Goal: Task Accomplishment & Management: Use online tool/utility

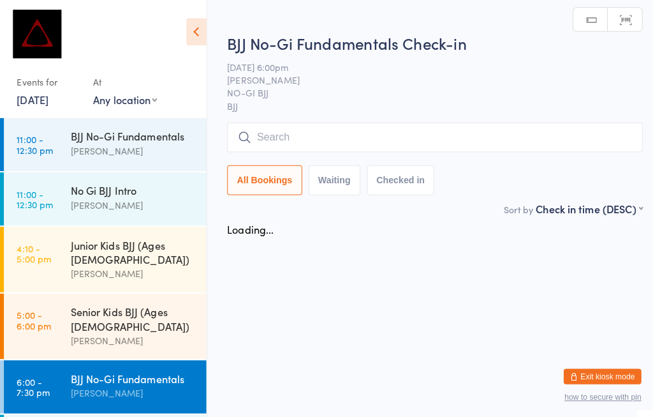
scroll to position [81, 0]
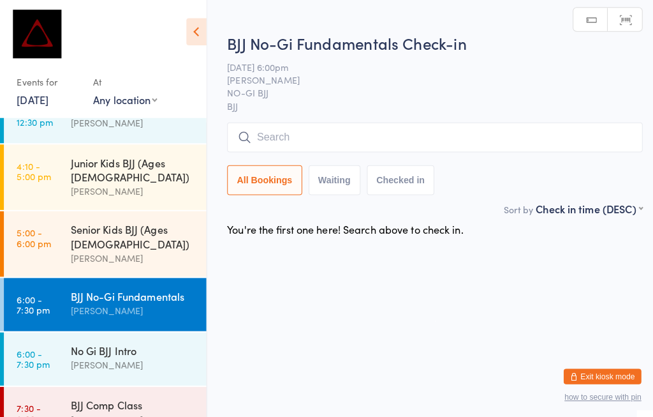
click at [299, 123] on input "search" at bounding box center [429, 135] width 410 height 29
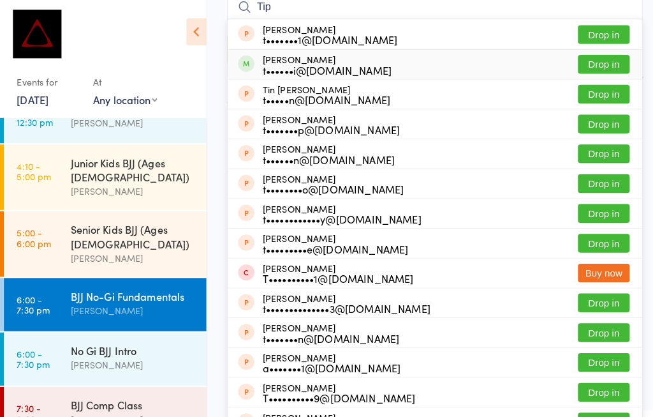
type input "Tip"
click at [593, 60] on button "Drop in" at bounding box center [595, 63] width 51 height 19
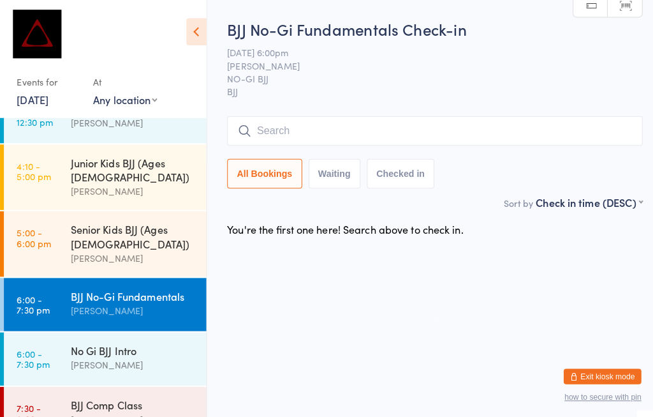
scroll to position [6, 0]
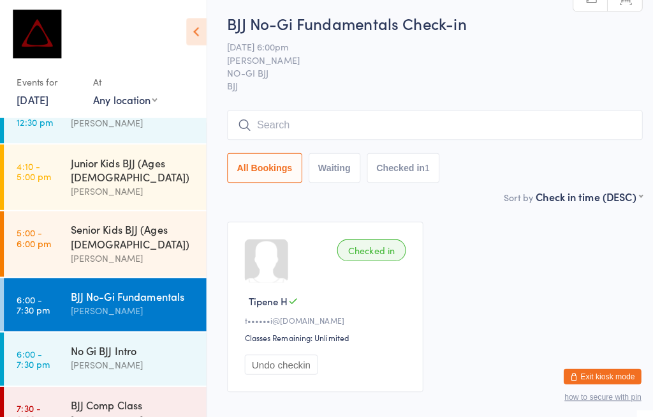
click at [326, 121] on input "search" at bounding box center [429, 122] width 410 height 29
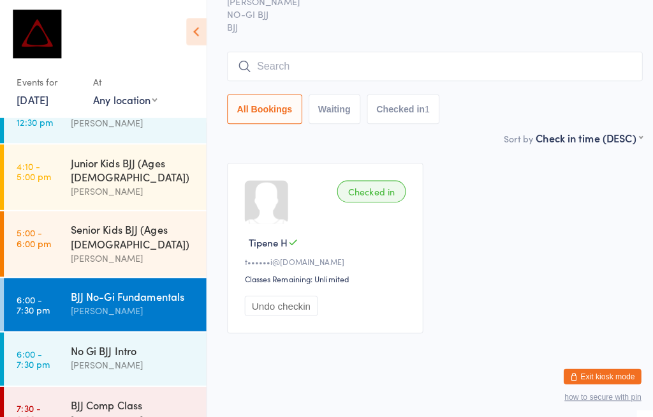
scroll to position [115, 0]
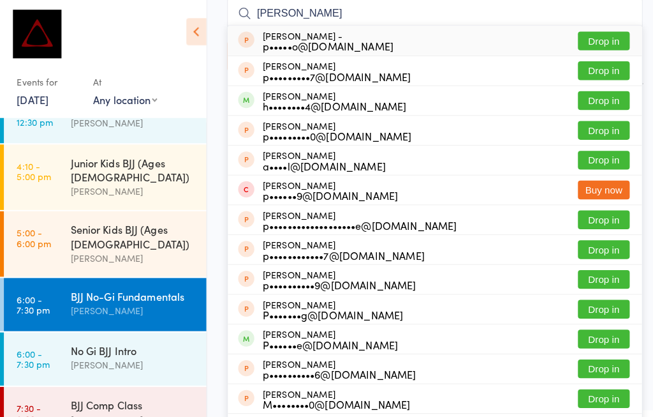
type input "[PERSON_NAME]"
click at [355, 97] on div "[PERSON_NAME] h••••••••4@[DOMAIN_NAME]" at bounding box center [330, 99] width 142 height 20
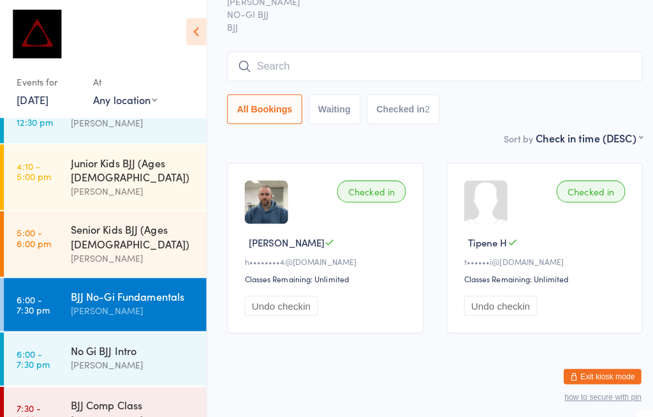
scroll to position [214, 0]
click at [89, 285] on div "BJJ No-Gi Fundamentals" at bounding box center [131, 292] width 123 height 14
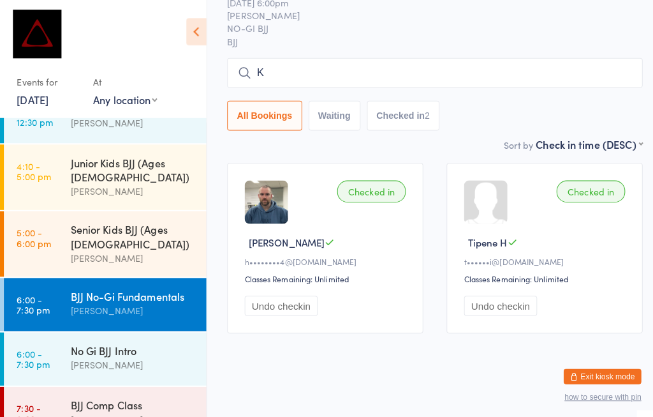
scroll to position [89, 0]
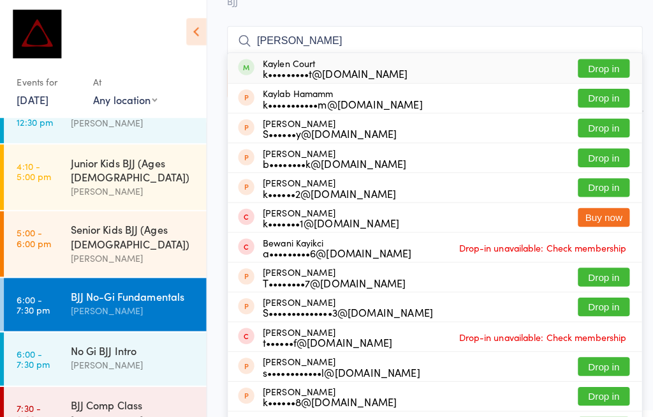
type input "[PERSON_NAME]"
click at [599, 63] on button "Drop in" at bounding box center [595, 67] width 51 height 19
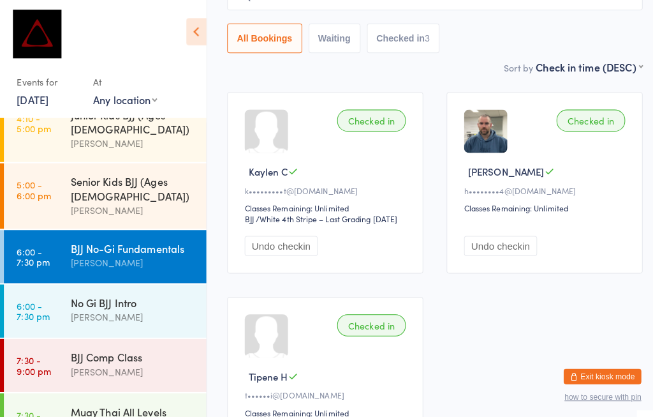
scroll to position [126, 0]
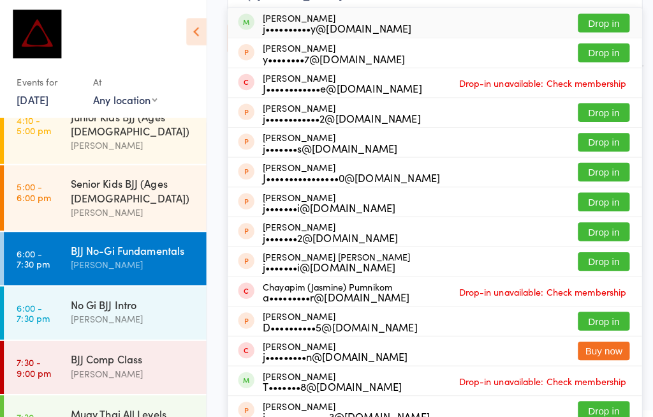
type input "[PERSON_NAME]"
click at [346, 22] on div "j••••••••••y@[DOMAIN_NAME]" at bounding box center [332, 27] width 147 height 10
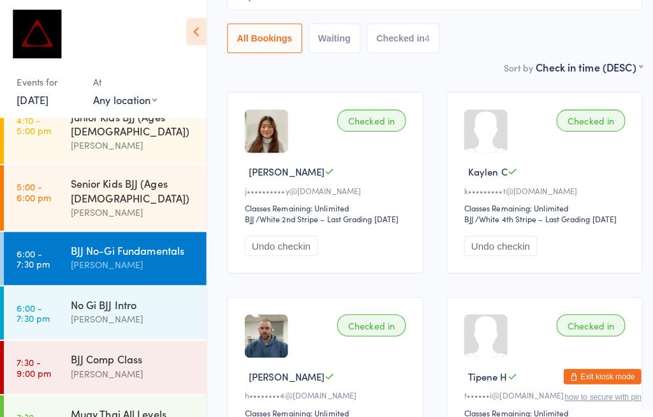
click at [170, 253] on div "[PERSON_NAME]" at bounding box center [131, 260] width 123 height 15
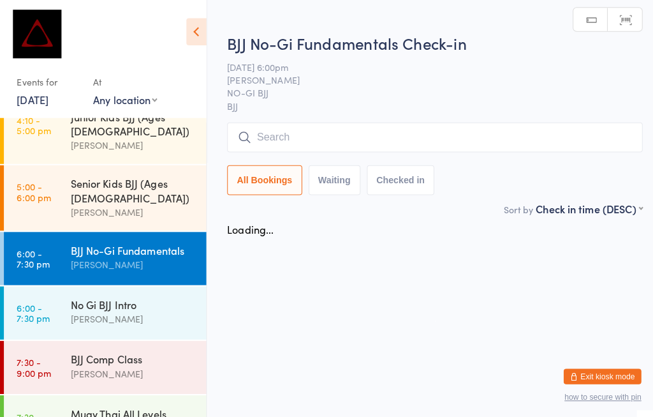
scroll to position [6, 0]
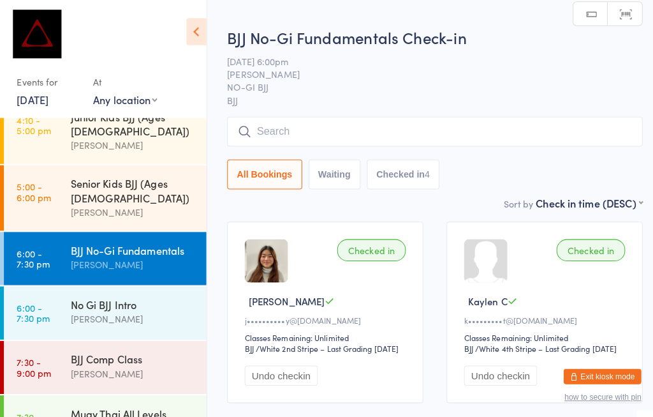
click at [327, 127] on input "search" at bounding box center [429, 129] width 410 height 29
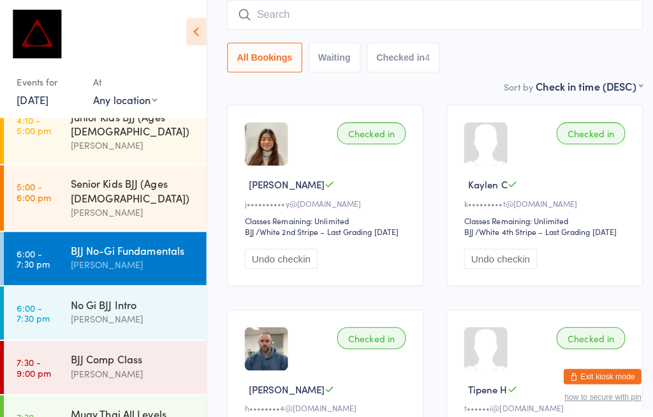
scroll to position [122, 0]
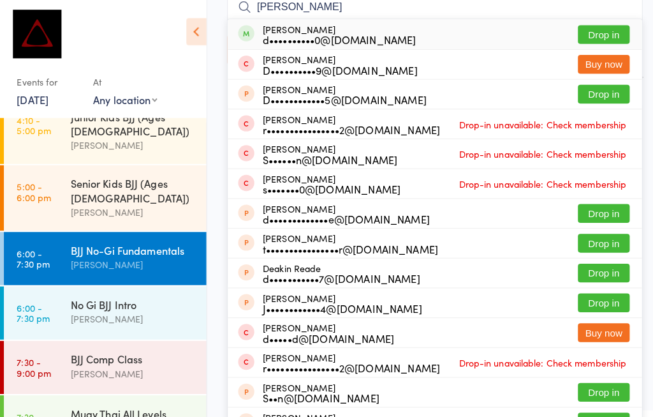
type input "[PERSON_NAME]"
click at [606, 26] on button "Drop in" at bounding box center [595, 34] width 51 height 19
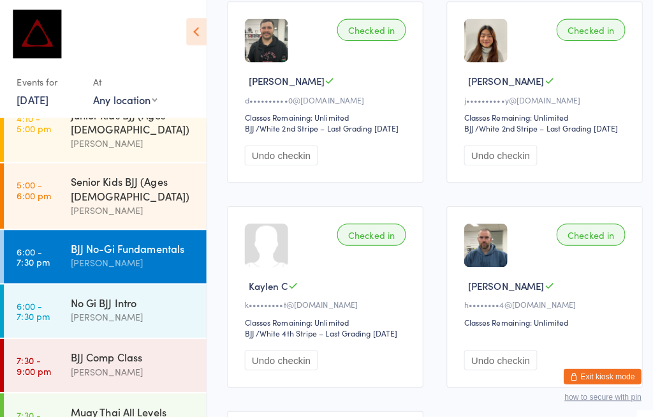
scroll to position [223, 0]
click at [142, 305] on div "[PERSON_NAME]" at bounding box center [131, 312] width 123 height 15
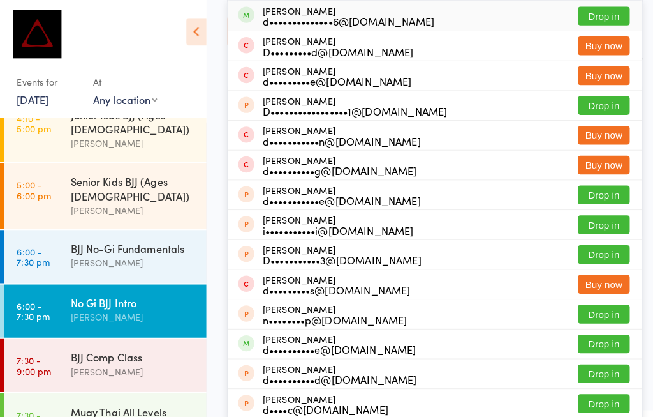
scroll to position [138, 10]
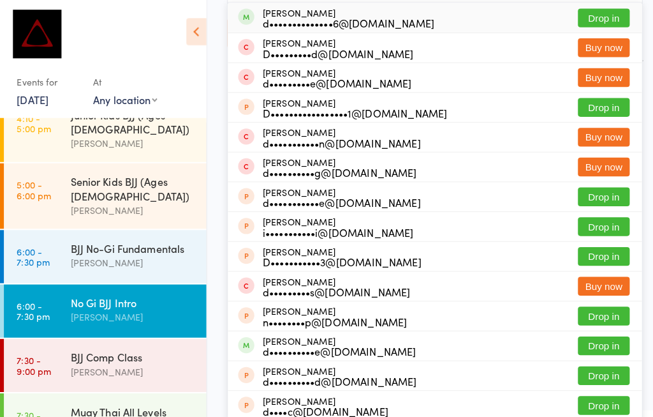
type input "Danielsacco"
click at [595, 21] on button "Drop in" at bounding box center [595, 17] width 51 height 19
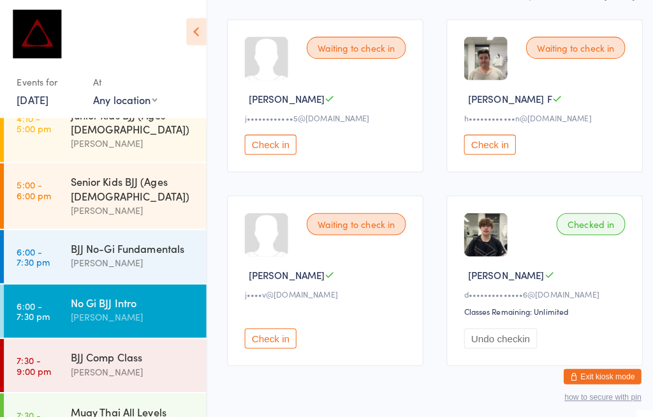
scroll to position [207, 10]
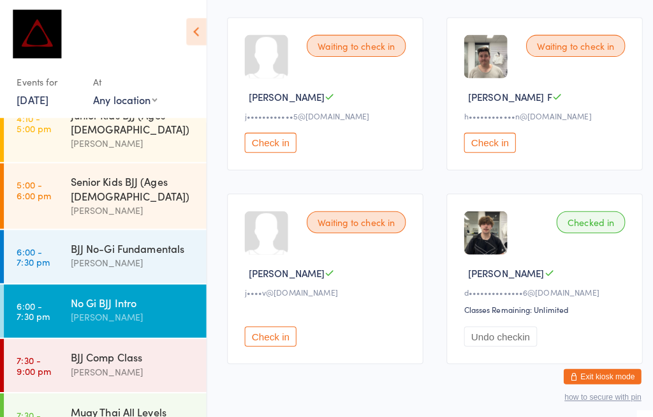
click at [106, 291] on div "No Gi BJJ Intro" at bounding box center [131, 298] width 123 height 14
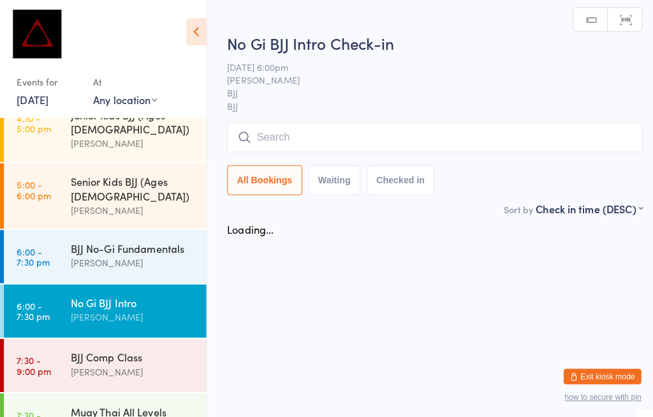
scroll to position [6, 10]
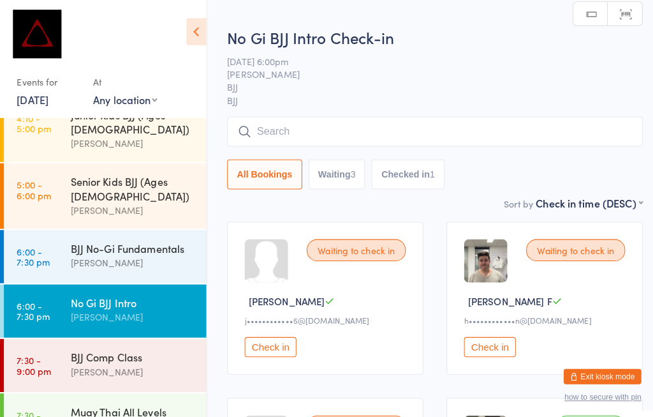
click at [320, 117] on input "search" at bounding box center [429, 129] width 410 height 29
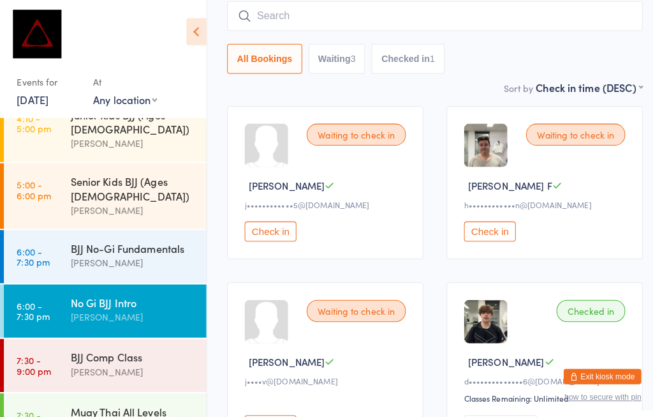
scroll to position [122, 0]
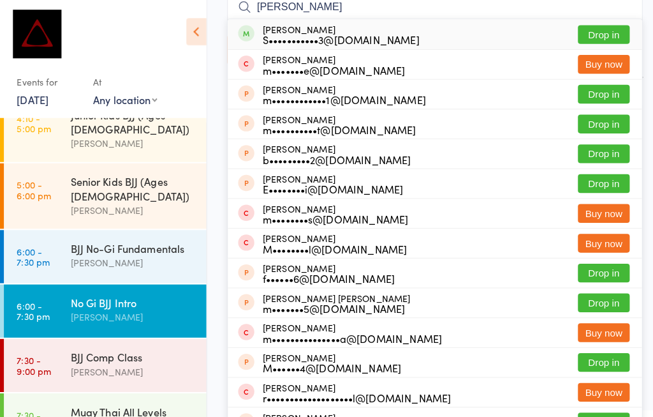
type input "[PERSON_NAME]"
click at [599, 26] on button "Drop in" at bounding box center [595, 34] width 51 height 19
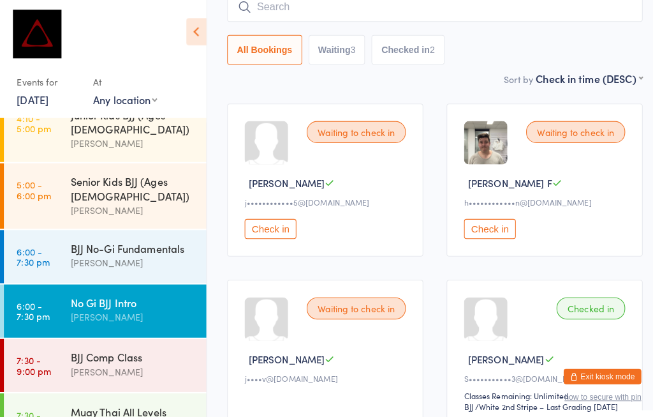
click at [124, 237] on div "BJJ No-Gi Fundamentals" at bounding box center [131, 244] width 123 height 14
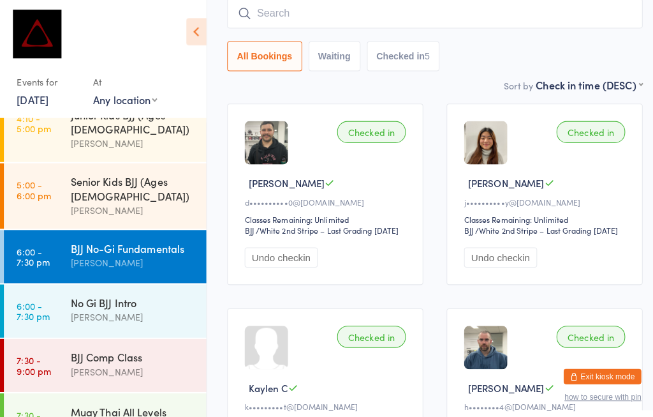
scroll to position [6, 0]
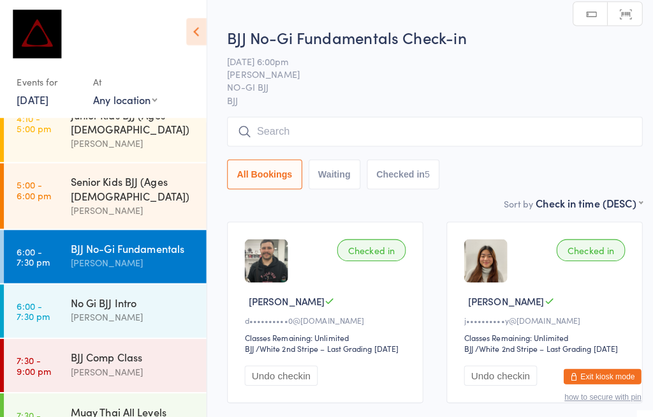
click at [363, 1] on html "You have now entered Kiosk Mode. Members will be able to check themselves in us…" at bounding box center [326, 202] width 653 height 417
click at [358, 131] on input "search" at bounding box center [429, 129] width 410 height 29
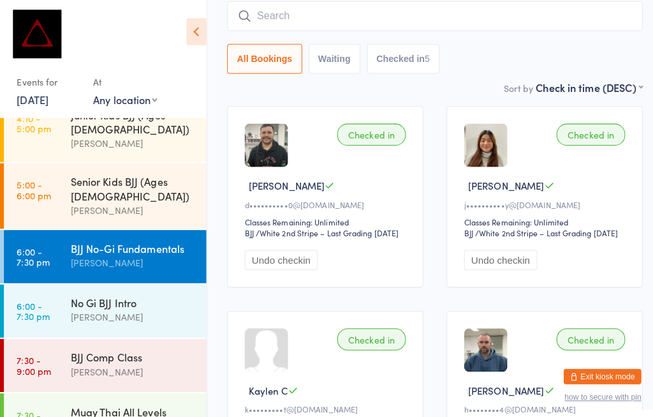
scroll to position [122, 0]
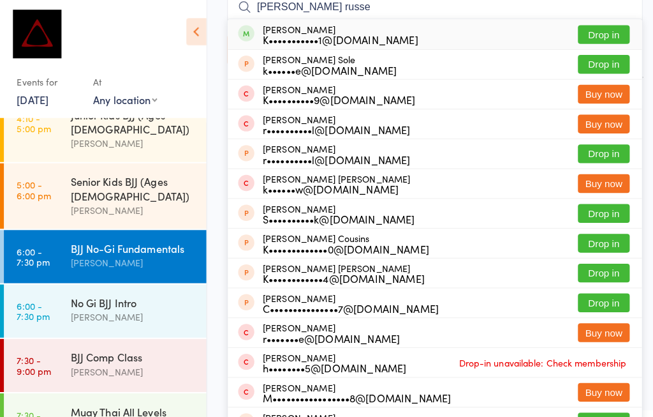
type input "[PERSON_NAME] russe"
click at [597, 30] on button "Drop in" at bounding box center [595, 34] width 51 height 19
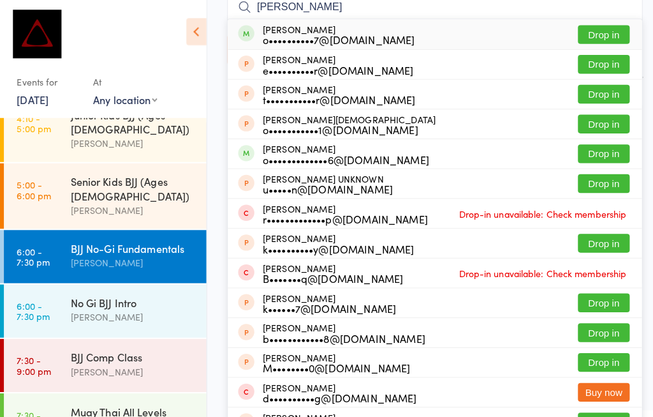
type input "[PERSON_NAME]"
click at [588, 27] on button "Drop in" at bounding box center [595, 34] width 51 height 19
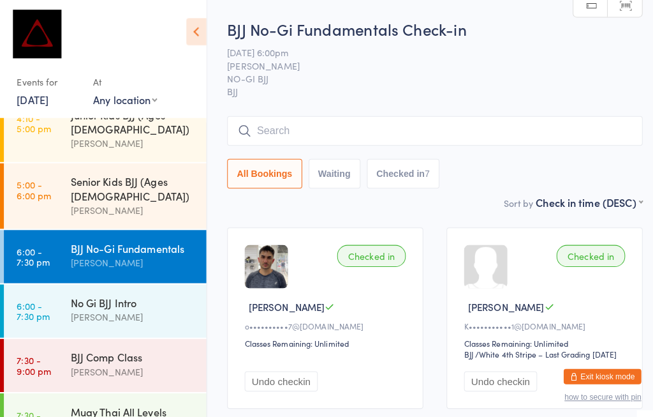
scroll to position [0, 0]
click at [295, 125] on input "search" at bounding box center [429, 128] width 410 height 29
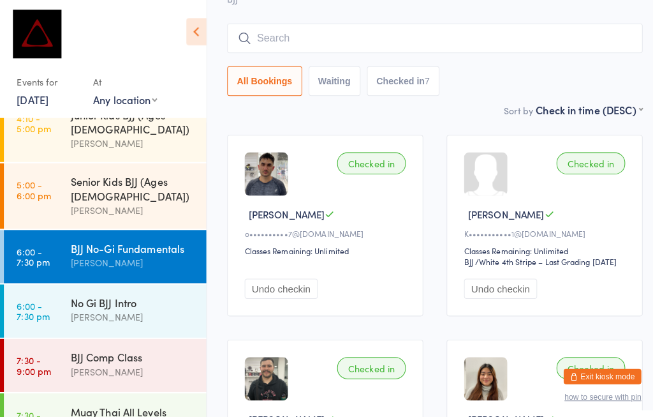
click at [274, 23] on input "search" at bounding box center [429, 37] width 410 height 29
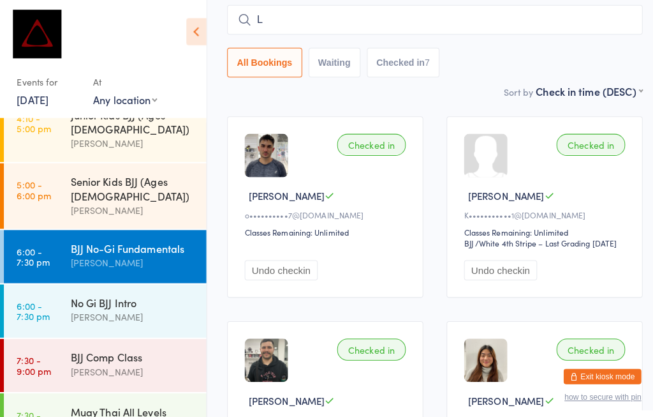
scroll to position [112, 0]
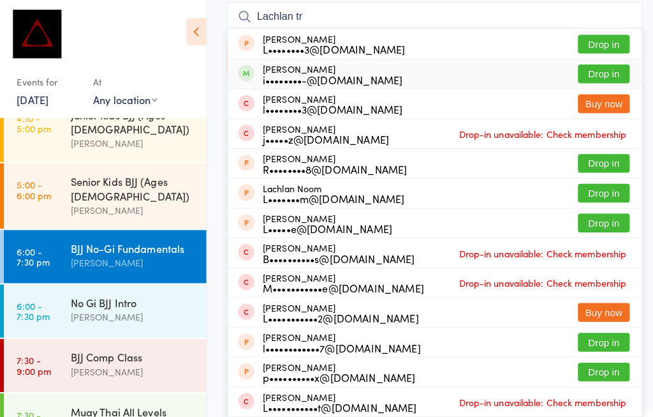
type input "Lachlan tr"
click at [586, 74] on button "Drop in" at bounding box center [595, 73] width 51 height 19
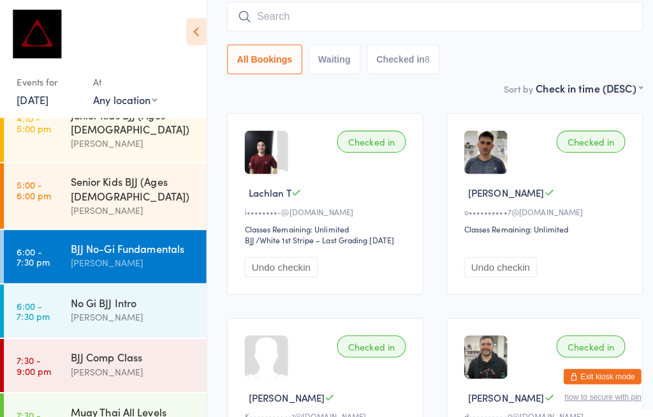
click at [75, 200] on div "[PERSON_NAME]" at bounding box center [131, 207] width 123 height 15
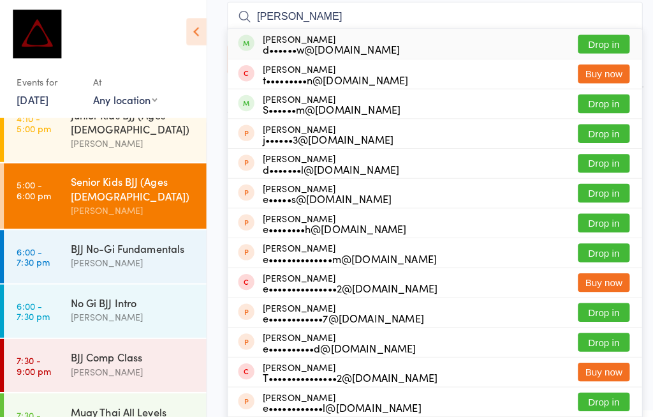
type input "[PERSON_NAME]"
click at [604, 47] on button "Drop in" at bounding box center [595, 43] width 51 height 19
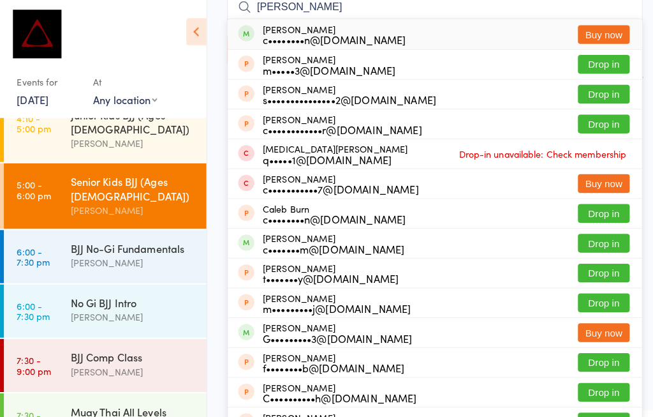
scroll to position [123, 0]
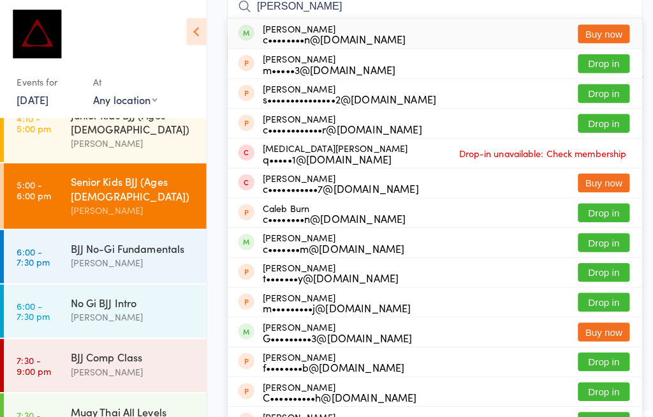
type input "[PERSON_NAME]"
click at [541, 34] on div "[PERSON_NAME] c••••••••n@[DOMAIN_NAME] Buy now" at bounding box center [429, 33] width 408 height 29
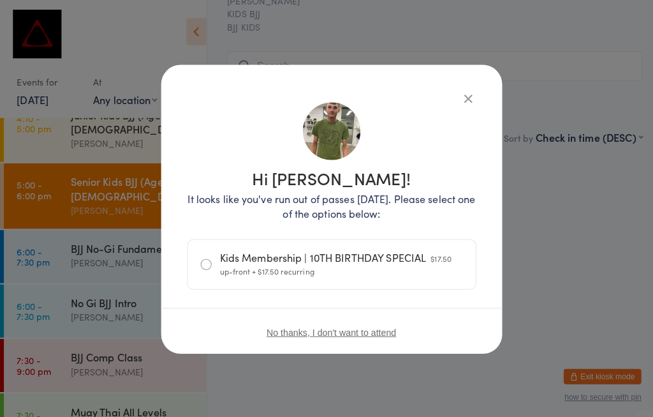
scroll to position [82, 0]
click at [470, 80] on div "Hi [PERSON_NAME]! It looks like you've run out of passes [DATE]. Please select …" at bounding box center [327, 206] width 336 height 285
click at [455, 90] on icon "button" at bounding box center [462, 97] width 14 height 14
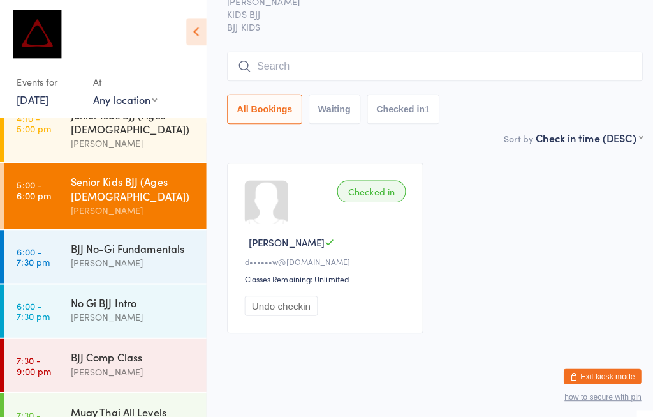
click at [89, 251] on div "[PERSON_NAME]" at bounding box center [131, 258] width 123 height 15
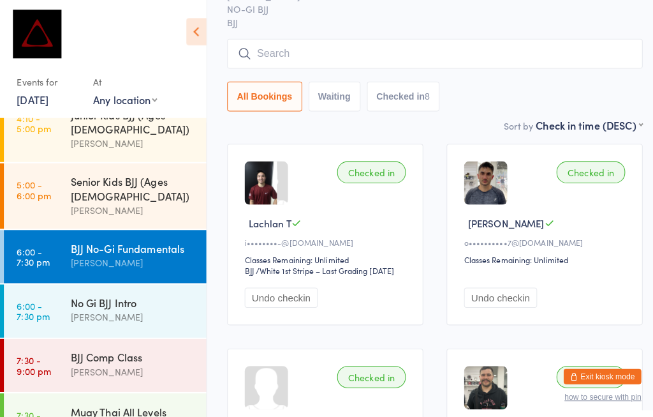
scroll to position [6, 0]
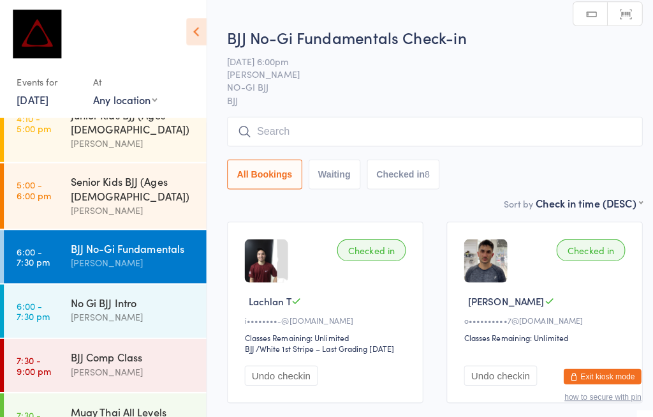
click at [266, 137] on input "search" at bounding box center [429, 129] width 410 height 29
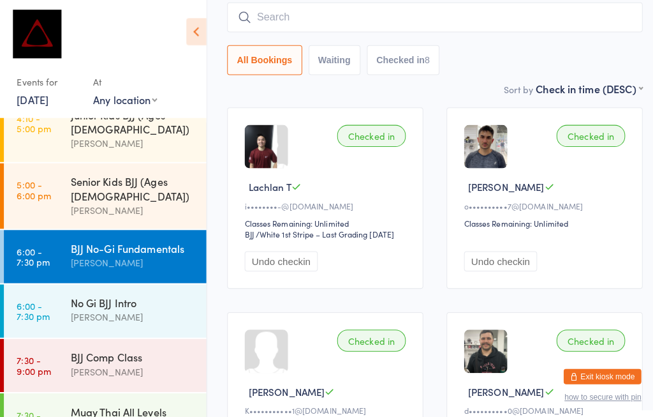
scroll to position [122, 0]
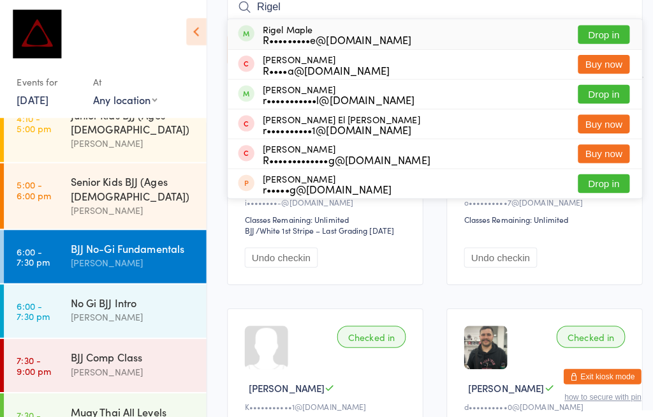
type input "Rigel"
click at [577, 31] on button "Drop in" at bounding box center [595, 34] width 51 height 19
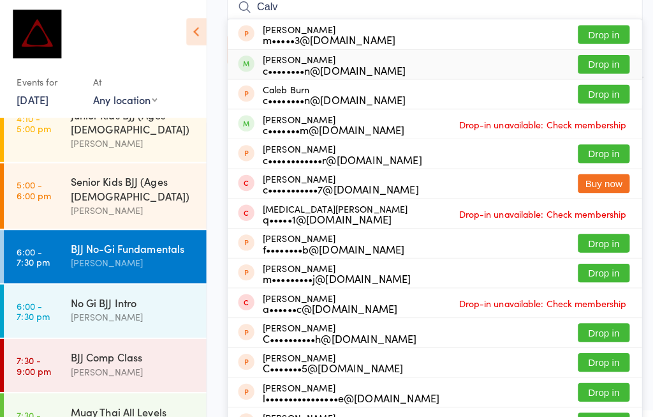
type input "Calv"
click at [602, 58] on button "Drop in" at bounding box center [595, 63] width 51 height 19
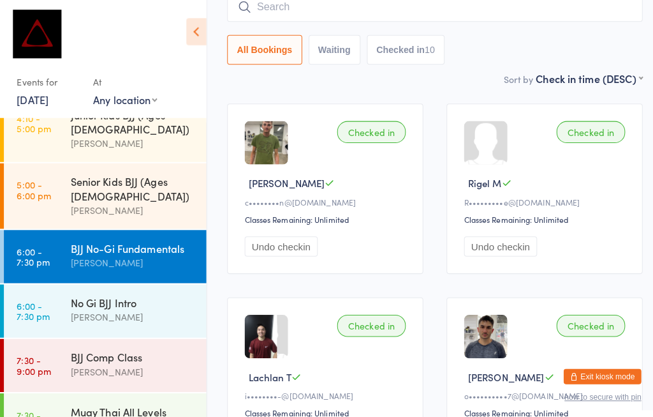
click at [160, 251] on div "[PERSON_NAME]" at bounding box center [131, 258] width 123 height 15
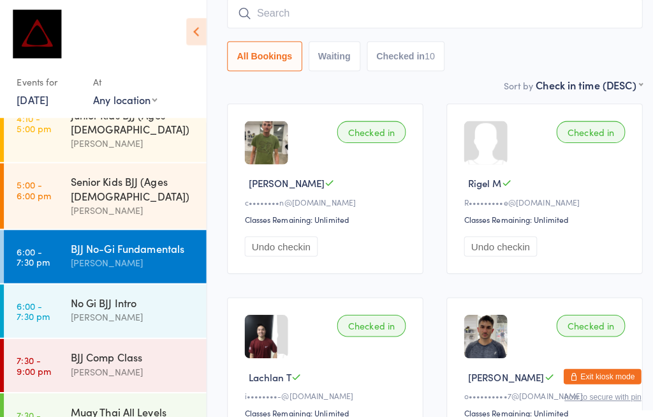
scroll to position [6, 0]
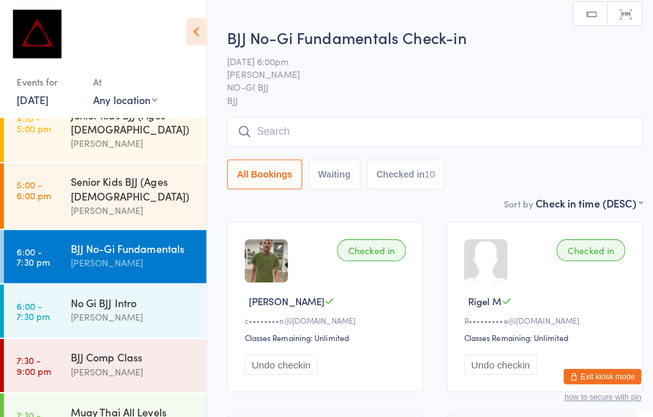
click at [405, 123] on input "search" at bounding box center [429, 129] width 410 height 29
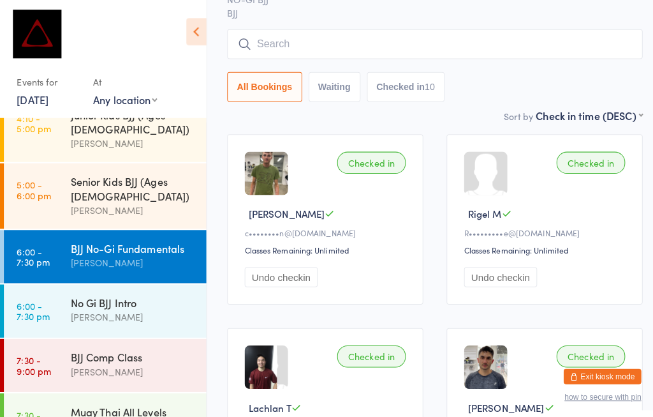
scroll to position [122, 0]
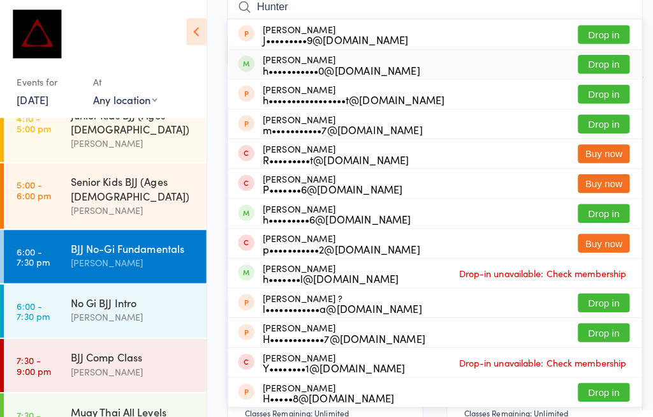
type input "Hunter"
click at [599, 59] on button "Drop in" at bounding box center [595, 63] width 51 height 19
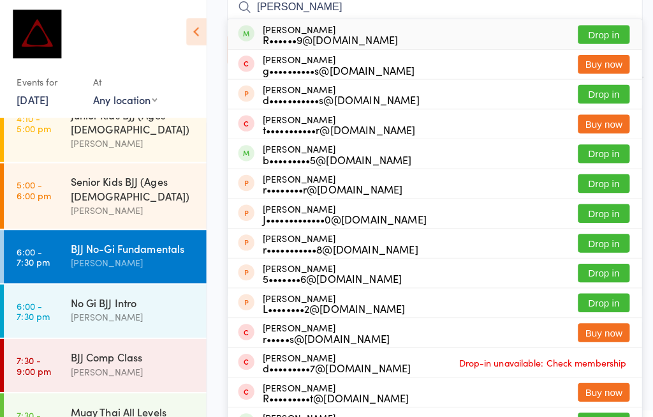
type input "[PERSON_NAME]"
click at [597, 32] on button "Drop in" at bounding box center [595, 34] width 51 height 19
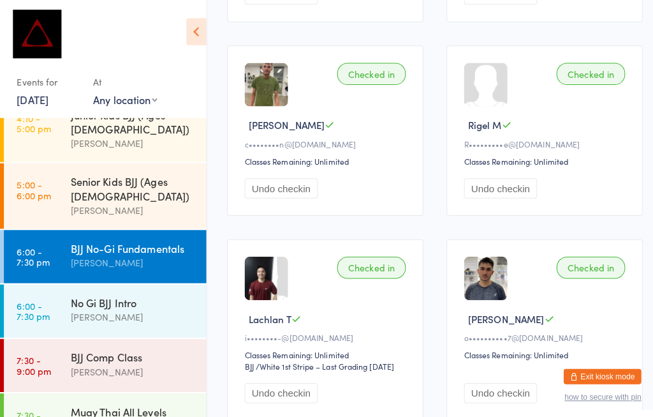
scroll to position [439, 0]
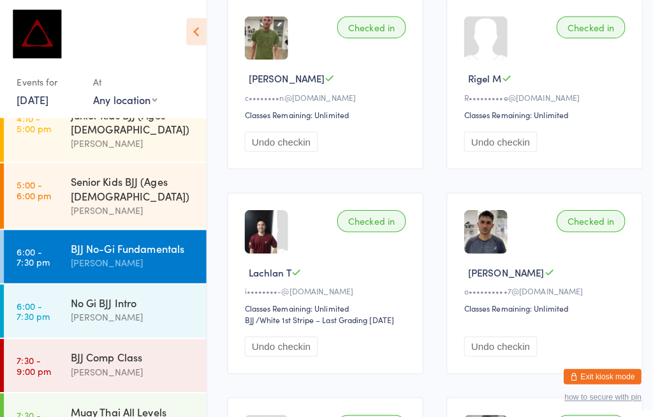
click at [62, 387] on link "7:30 - 9:00 pm Muay Thai All Levels [PERSON_NAME]" at bounding box center [104, 413] width 200 height 52
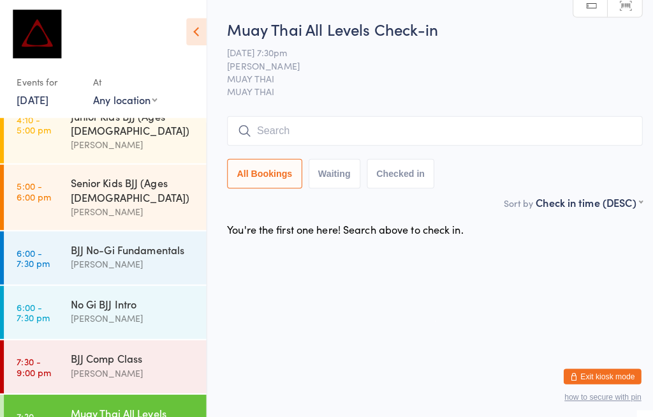
scroll to position [128, 0]
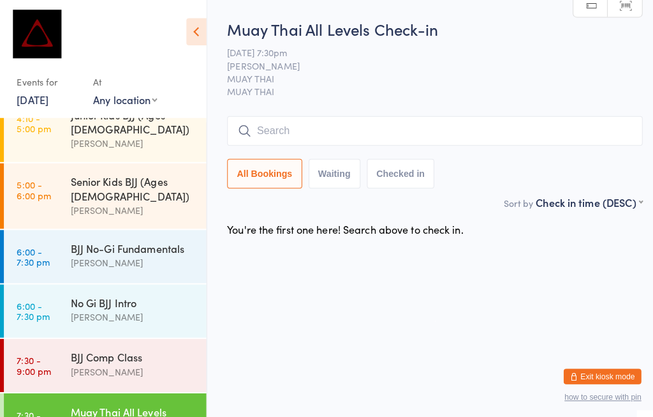
click at [77, 398] on div "Muay Thai All Levels" at bounding box center [131, 405] width 123 height 14
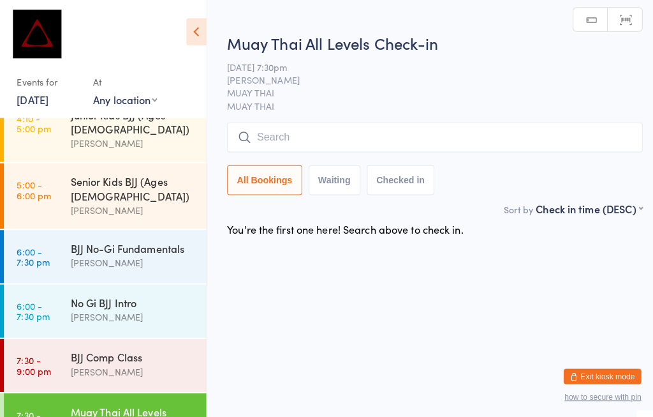
click at [269, 128] on input "search" at bounding box center [429, 135] width 410 height 29
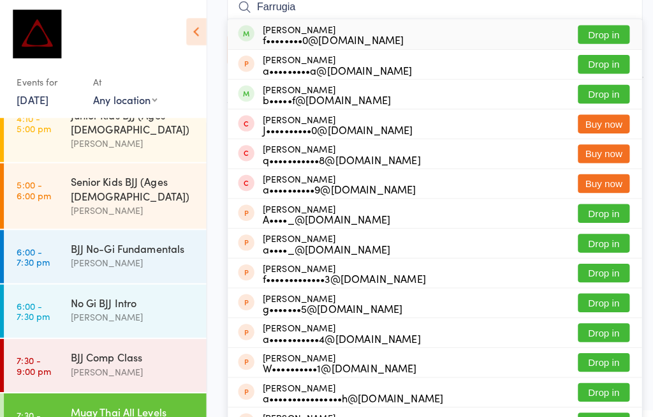
type input "Farrugia"
click at [597, 29] on button "Drop in" at bounding box center [595, 34] width 51 height 19
type input "Farrugia"
click at [593, 91] on button "Drop in" at bounding box center [595, 93] width 51 height 19
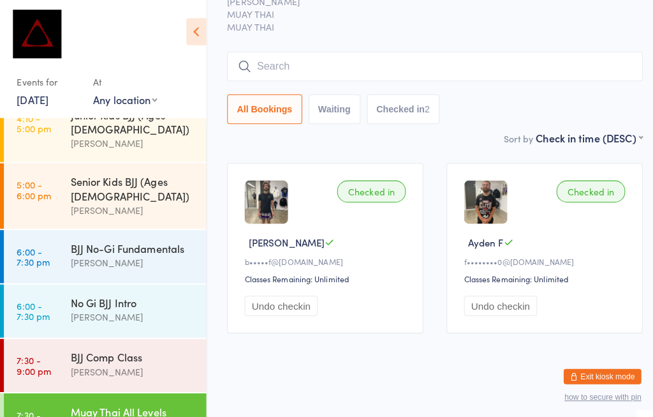
type input "O"
click at [43, 334] on link "7:30 - 9:00 pm BJJ Comp Class [PERSON_NAME]" at bounding box center [104, 360] width 200 height 52
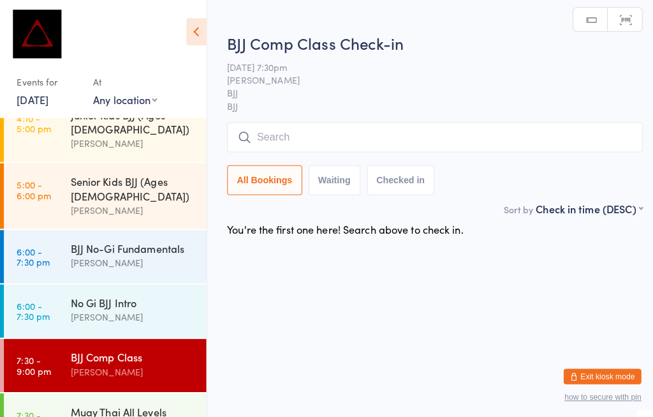
scroll to position [82, 0]
click at [67, 161] on link "5:00 - 6:00 pm Senior Kids BJJ (Ages [DEMOGRAPHIC_DATA]) [PERSON_NAME]" at bounding box center [104, 193] width 200 height 64
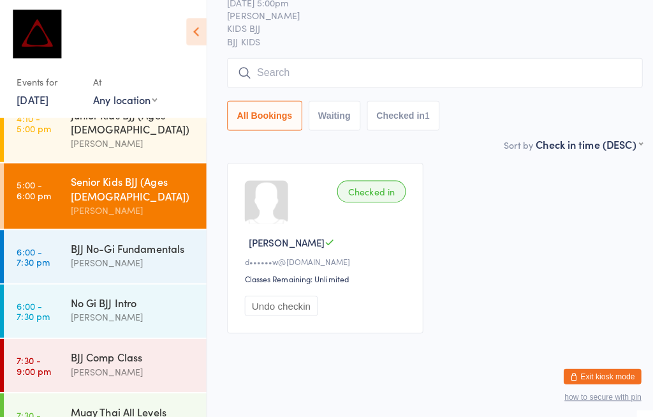
scroll to position [332, 0]
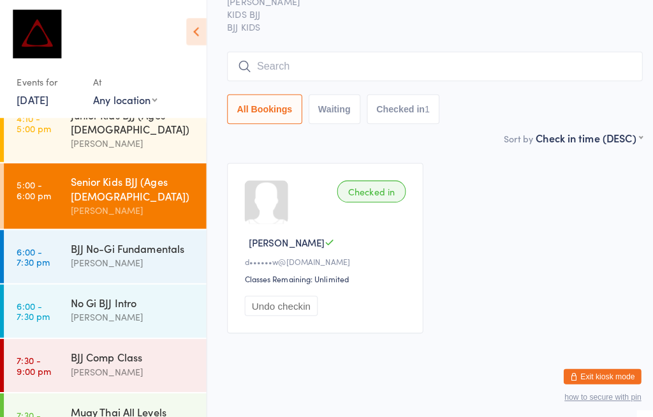
click at [87, 345] on div "BJJ Comp Class" at bounding box center [131, 352] width 123 height 14
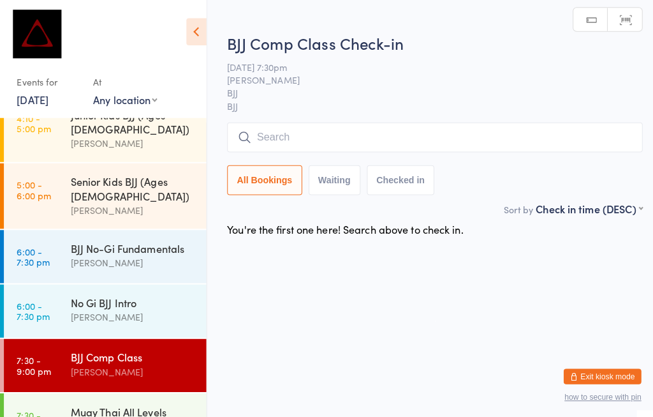
scroll to position [82, 0]
type input "K"
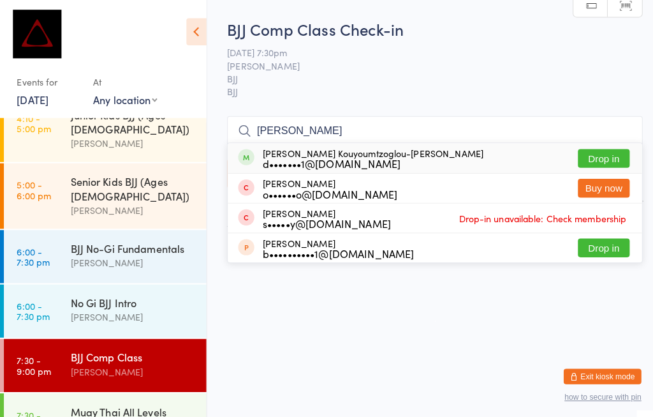
scroll to position [105, 0]
type input "[PERSON_NAME]"
click at [578, 147] on button "Drop in" at bounding box center [595, 156] width 51 height 19
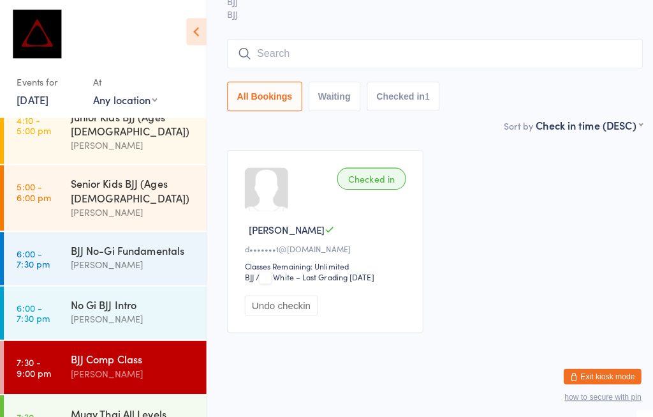
scroll to position [345, 0]
click at [146, 389] on div "Muay Thai All Levels [PERSON_NAME]" at bounding box center [137, 414] width 134 height 50
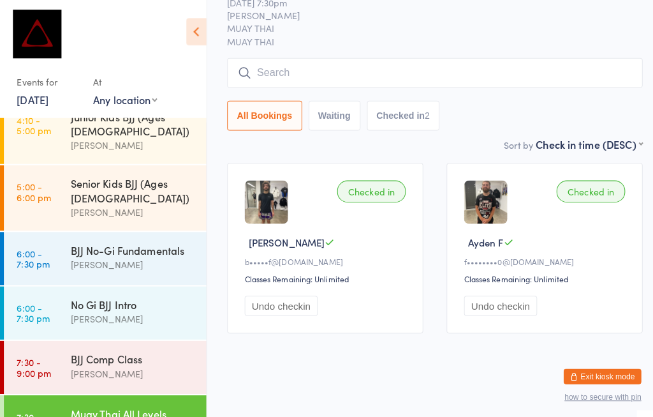
click at [138, 400] on div "Muay Thai All Levels" at bounding box center [131, 407] width 123 height 14
click at [318, 57] on input "search" at bounding box center [429, 71] width 410 height 29
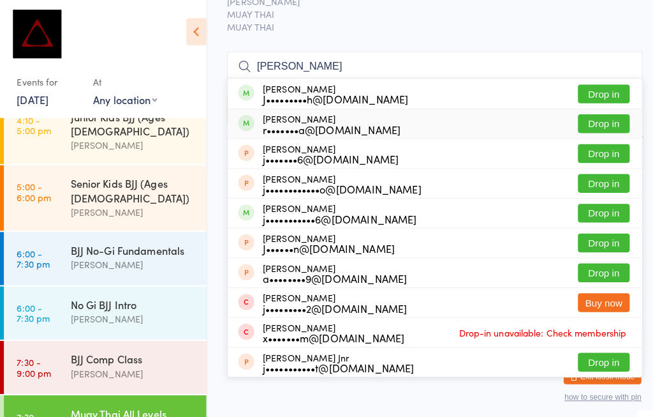
type input "[PERSON_NAME]"
click at [592, 112] on button "Drop in" at bounding box center [595, 121] width 51 height 19
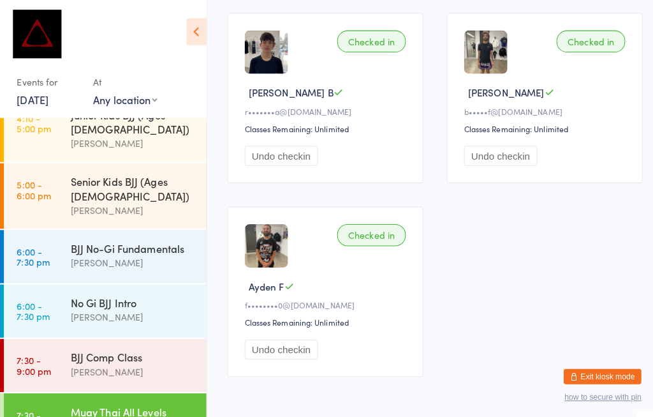
scroll to position [119, 0]
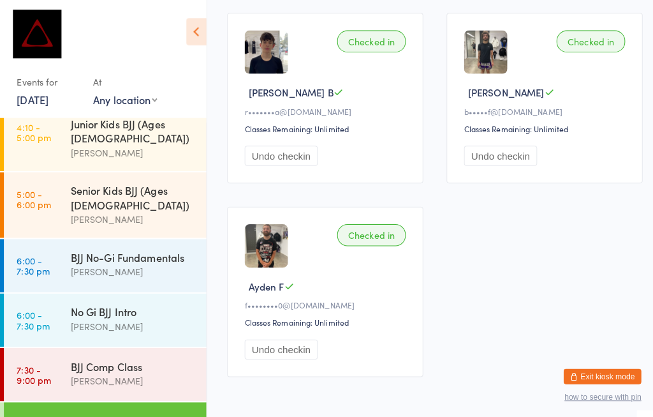
click at [134, 314] on div "[PERSON_NAME]" at bounding box center [131, 321] width 123 height 15
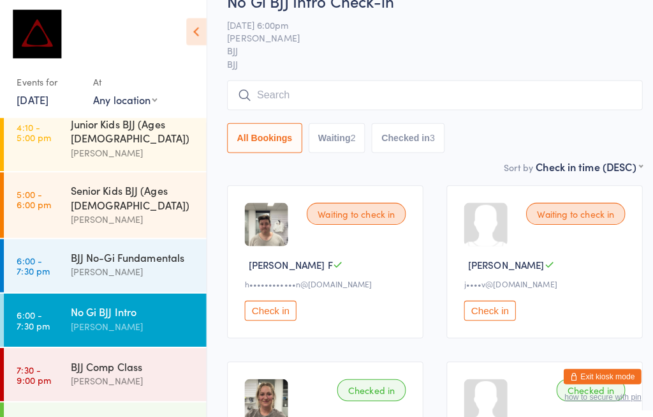
scroll to position [41, 0]
click at [343, 87] on input "search" at bounding box center [429, 94] width 410 height 29
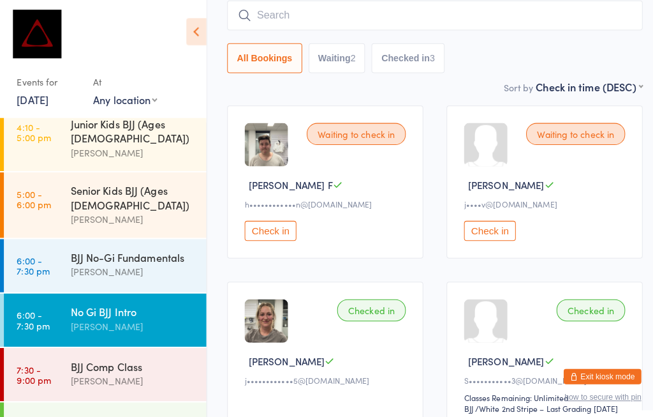
scroll to position [122, 0]
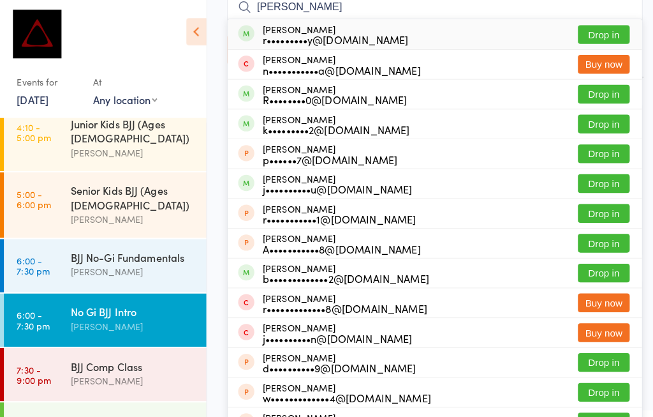
type input "[PERSON_NAME]"
click at [591, 29] on button "Drop in" at bounding box center [595, 34] width 51 height 19
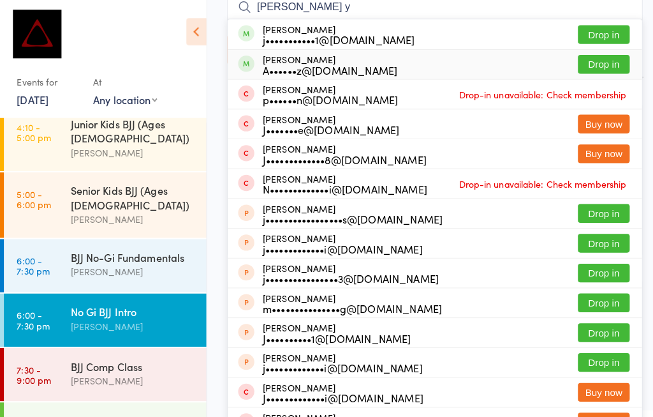
type input "[PERSON_NAME] y"
click at [601, 68] on button "Drop in" at bounding box center [595, 63] width 51 height 19
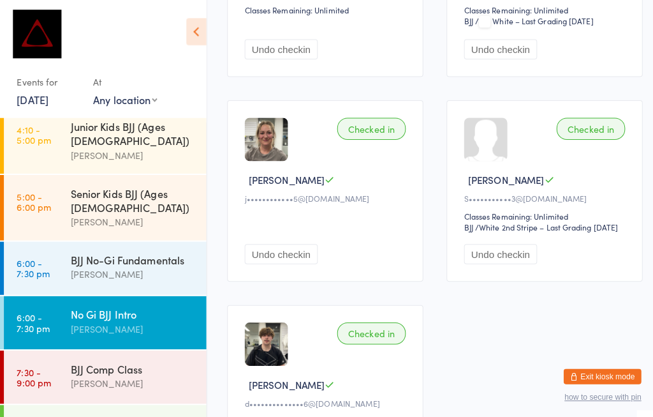
scroll to position [500, 0]
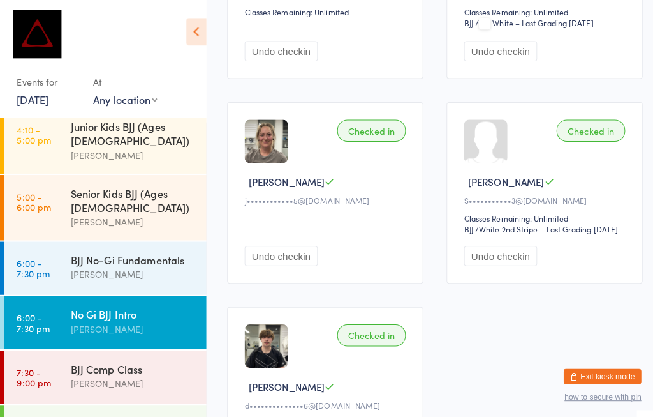
click at [114, 238] on div "BJJ No-Gi Fundamentals [PERSON_NAME]" at bounding box center [137, 263] width 134 height 50
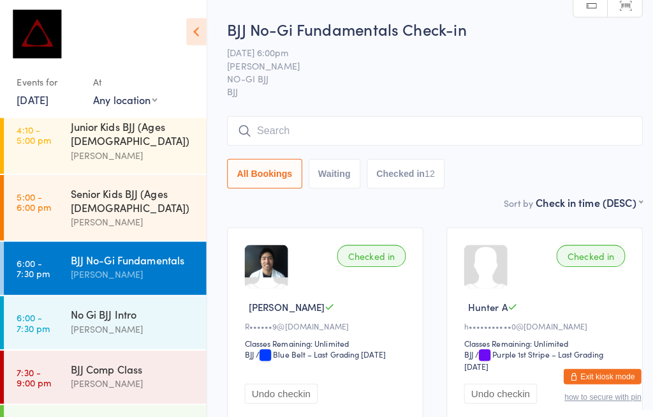
click at [359, 135] on input "search" at bounding box center [429, 128] width 410 height 29
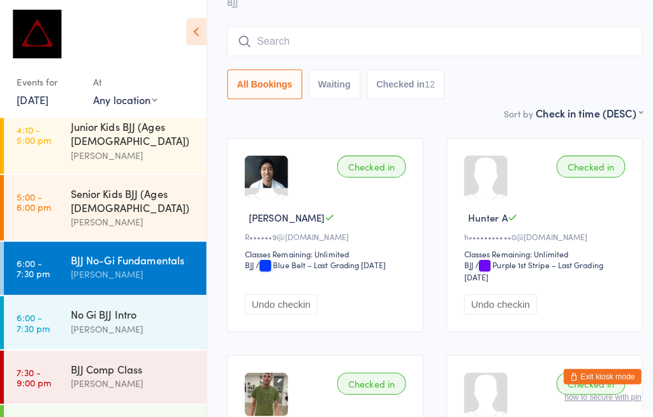
scroll to position [115, 0]
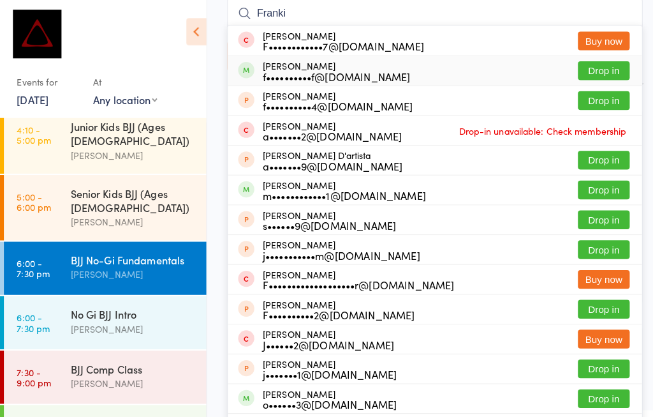
type input "Franki"
click at [591, 72] on button "Drop in" at bounding box center [595, 70] width 51 height 19
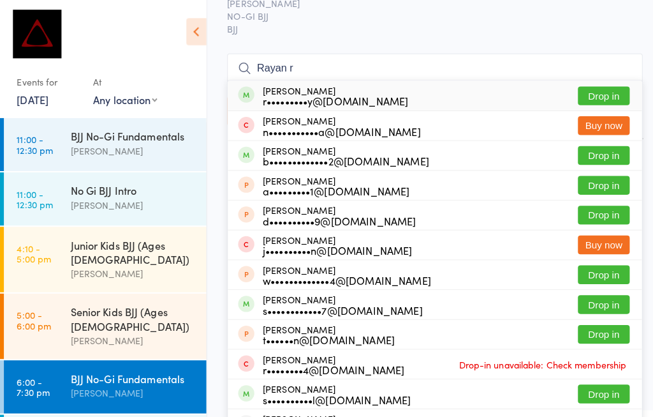
scroll to position [82, 0]
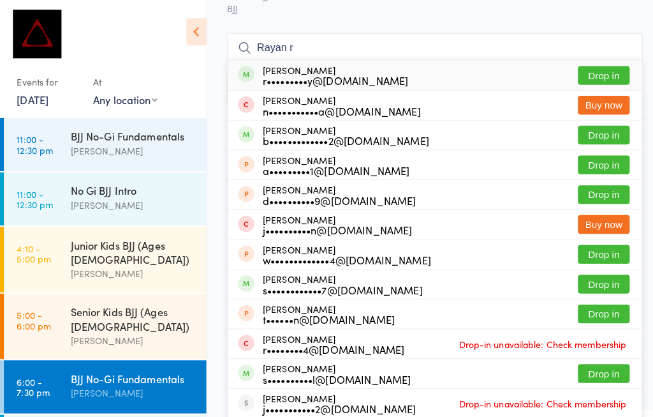
type input "Rayan r"
click at [599, 68] on button "Drop in" at bounding box center [595, 74] width 51 height 19
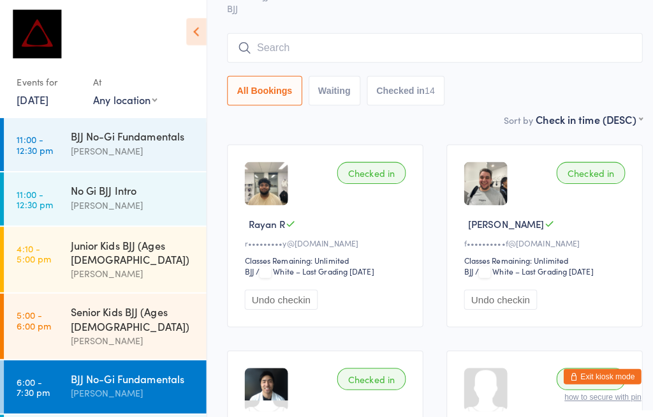
click at [73, 127] on div "BJJ No-Gi Fundamentals" at bounding box center [131, 134] width 123 height 14
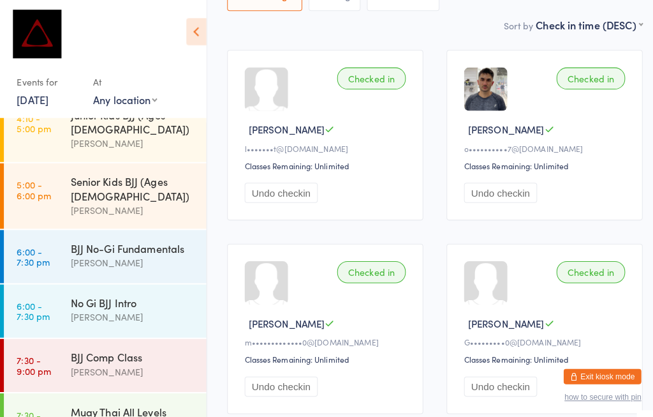
scroll to position [175, 0]
click at [73, 237] on div "BJJ No-Gi Fundamentals" at bounding box center [131, 244] width 123 height 14
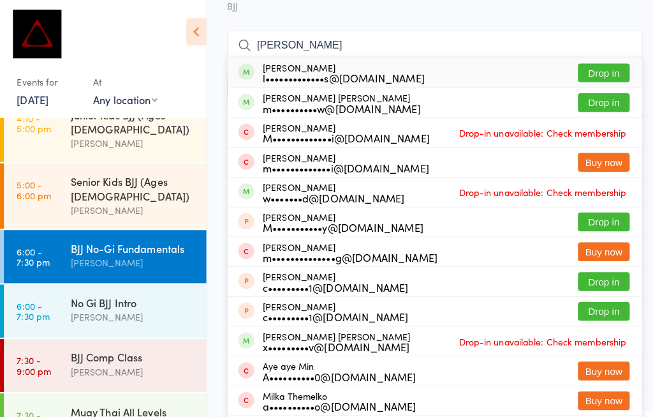
scroll to position [84, 10]
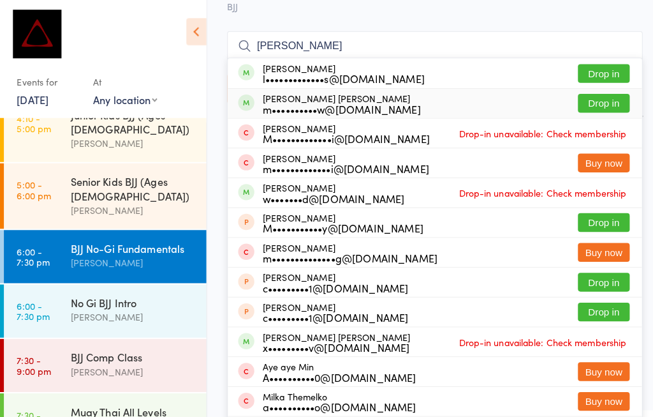
type input "[PERSON_NAME]"
click at [577, 103] on button "Drop in" at bounding box center [595, 102] width 51 height 19
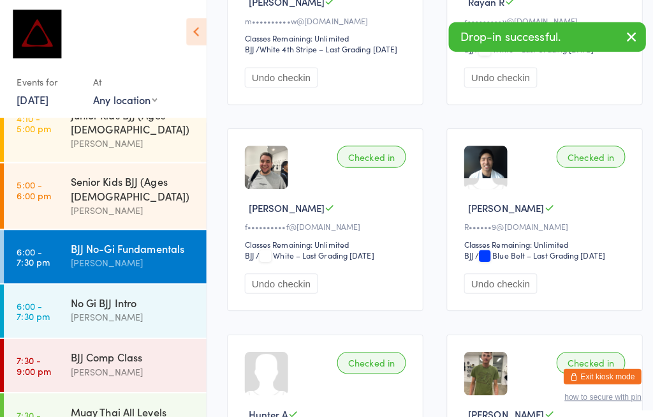
scroll to position [304, 10]
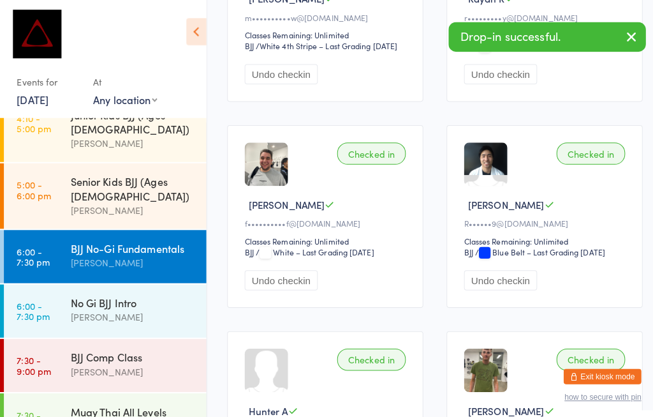
click at [70, 359] on div "[PERSON_NAME]" at bounding box center [131, 366] width 123 height 15
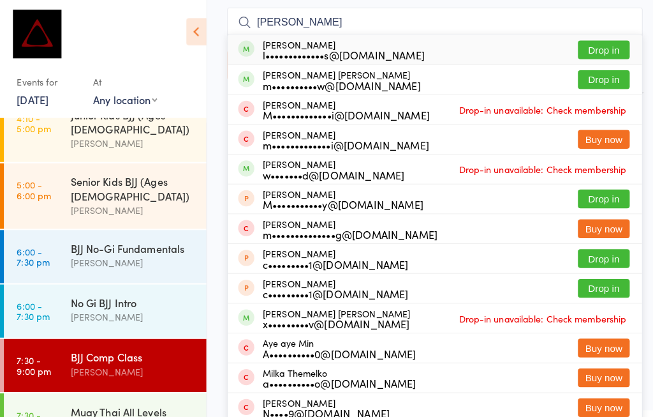
scroll to position [109, 10]
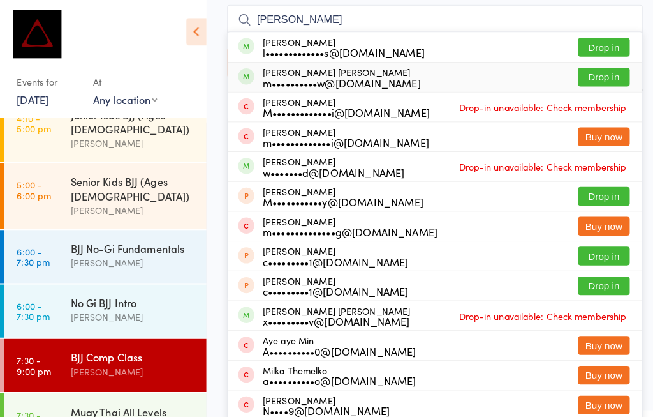
type input "[PERSON_NAME]"
click at [582, 78] on button "Drop in" at bounding box center [595, 76] width 51 height 19
